Goal: Task Accomplishment & Management: Manage account settings

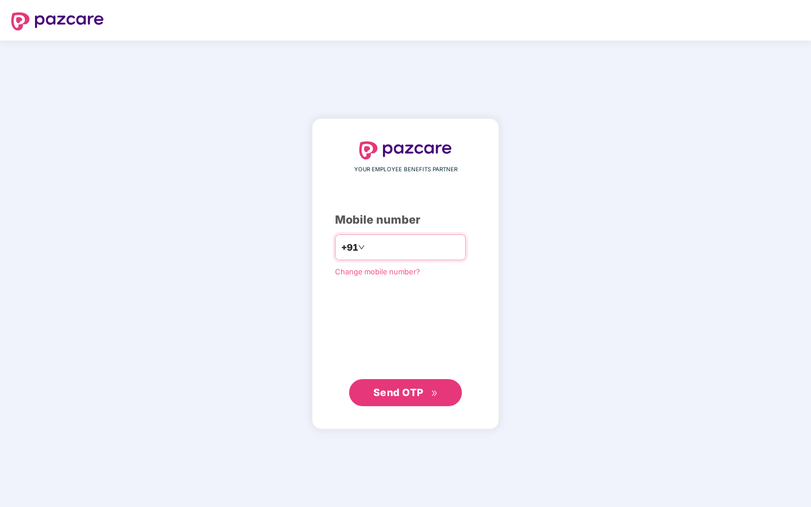
click at [390, 240] on input "number" at bounding box center [413, 247] width 92 height 18
type input "**********"
click at [404, 399] on span "Send OTP" at bounding box center [405, 392] width 65 height 16
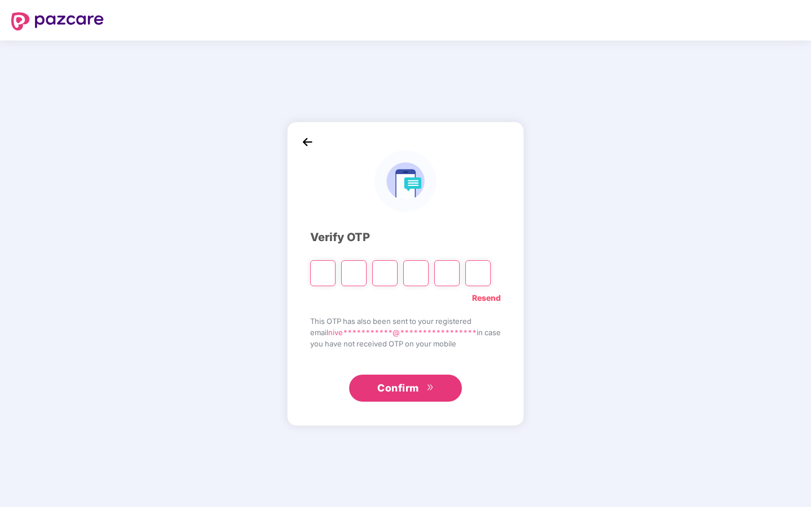
type input "*"
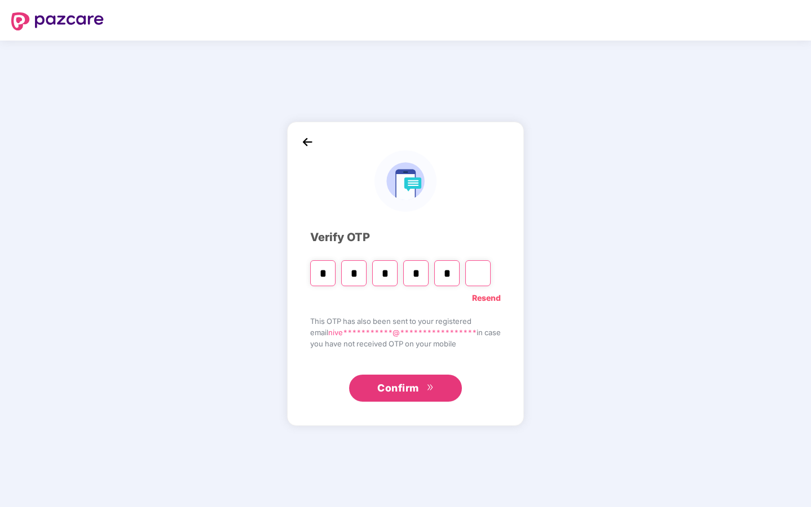
type input "*"
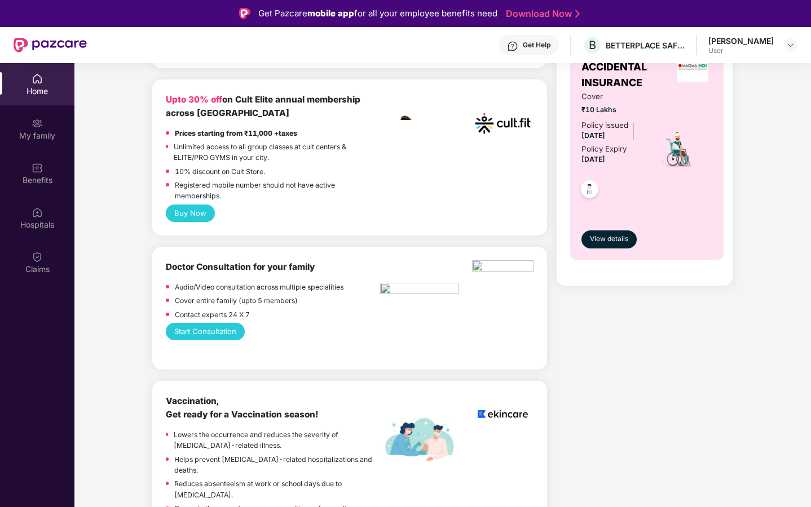
scroll to position [294, 0]
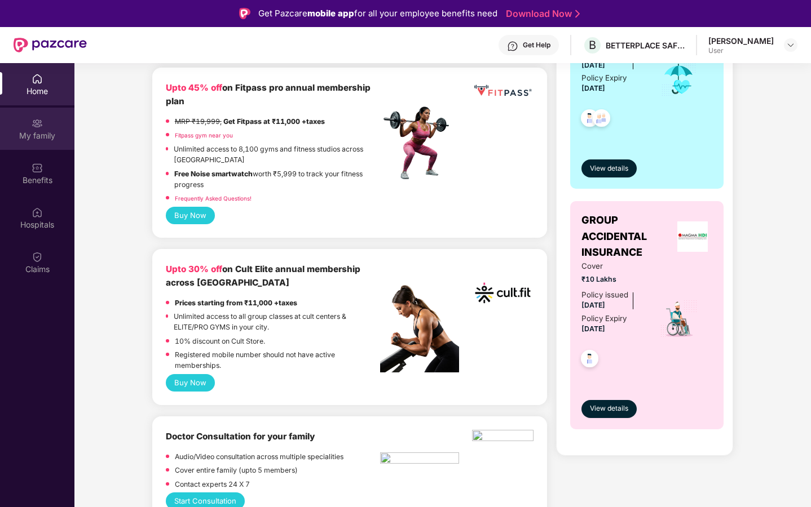
click at [36, 118] on img at bounding box center [37, 123] width 11 height 11
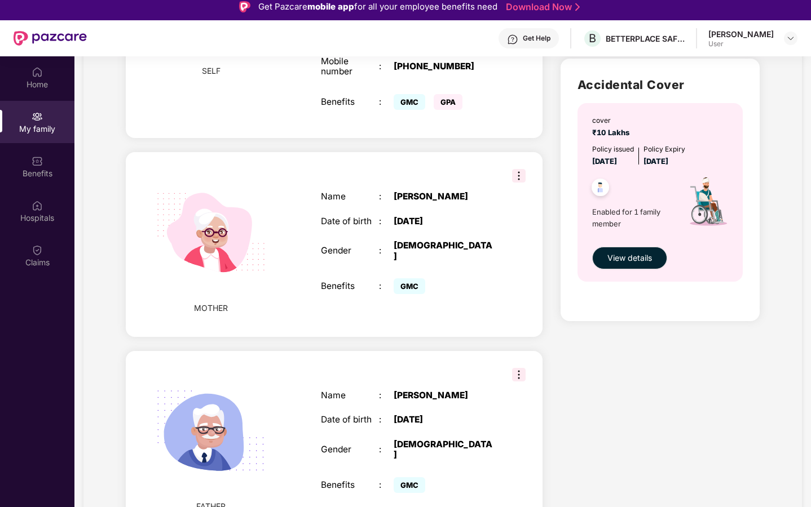
scroll to position [8, 0]
